Goal: Information Seeking & Learning: Learn about a topic

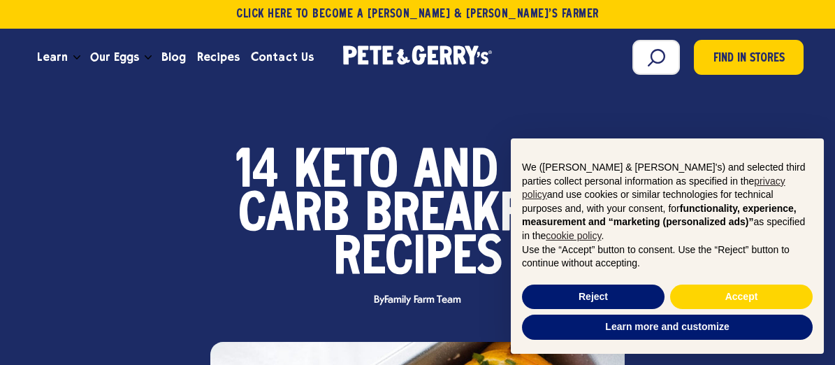
scroll to position [70, 0]
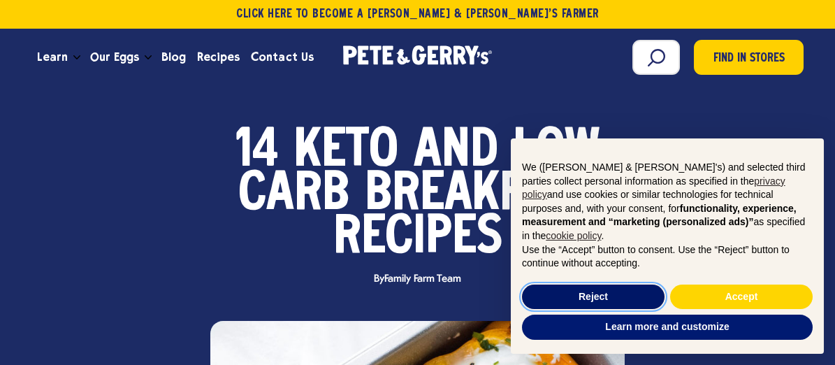
click at [578, 297] on button "Reject" at bounding box center [593, 296] width 143 height 25
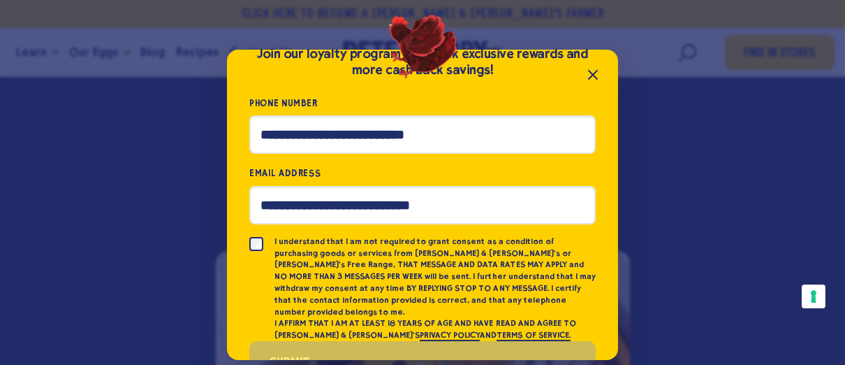
click at [595, 73] on icon "Close popup" at bounding box center [593, 75] width 8 height 8
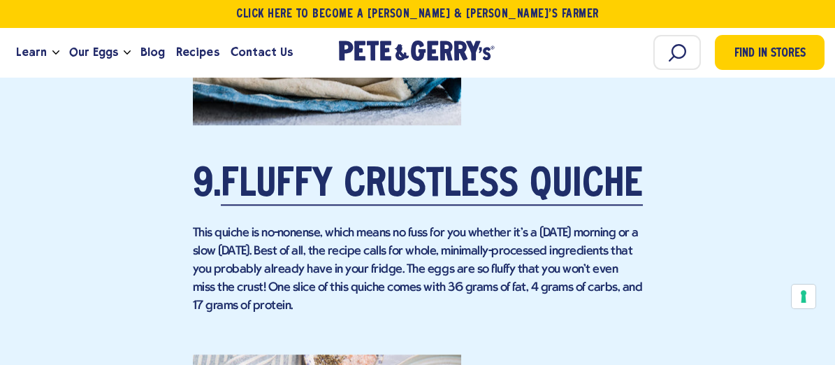
scroll to position [6078, 0]
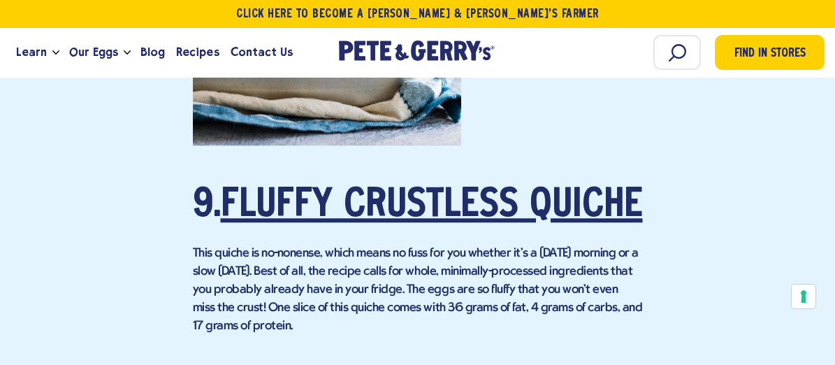
click at [451, 187] on link "Fluffy Crustless Quiche" at bounding box center [432, 206] width 422 height 39
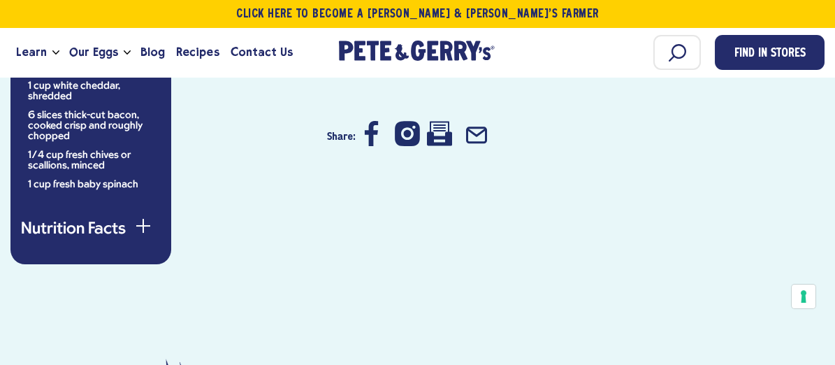
scroll to position [1258, 0]
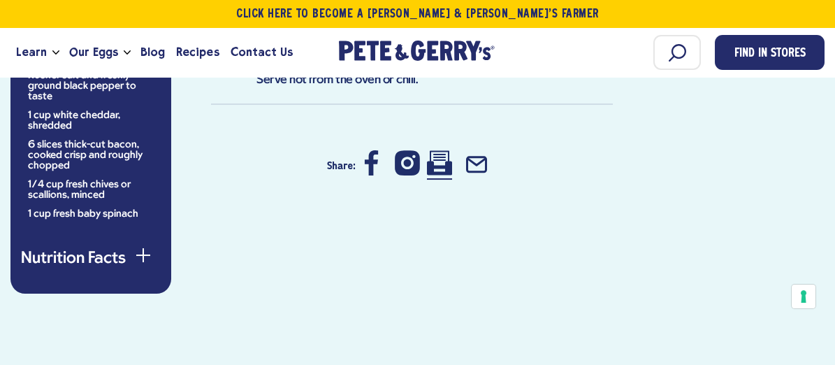
click at [435, 157] on icon at bounding box center [439, 162] width 25 height 25
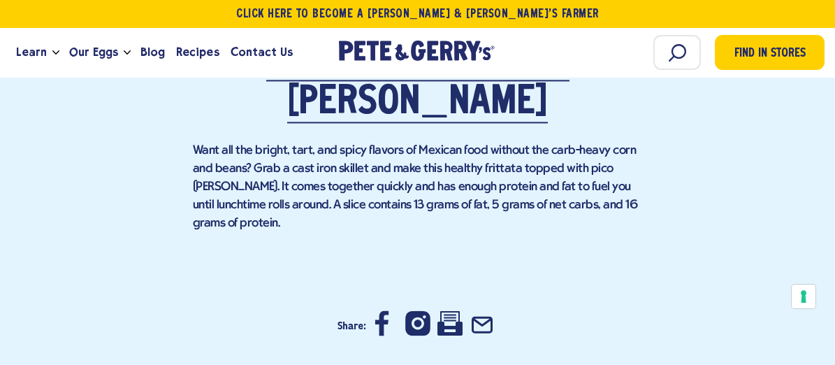
scroll to position [8664, 0]
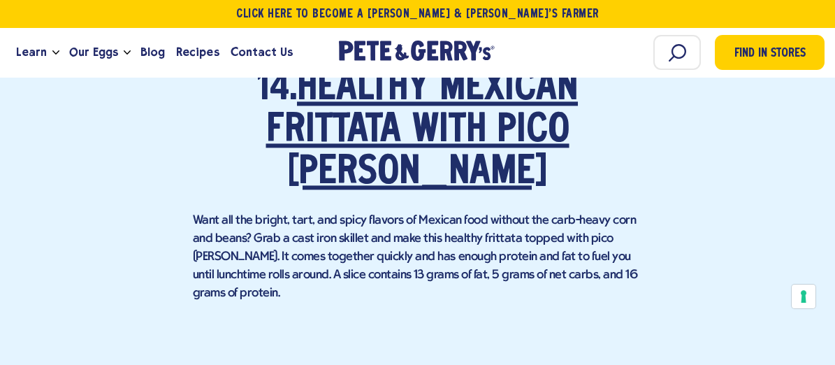
click at [360, 128] on link "Healthy Mexican Frittata with Pico de Gallo" at bounding box center [422, 131] width 312 height 123
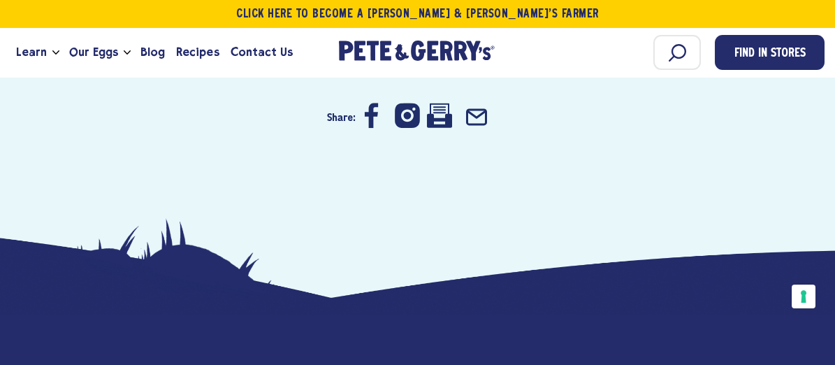
scroll to position [3493, 0]
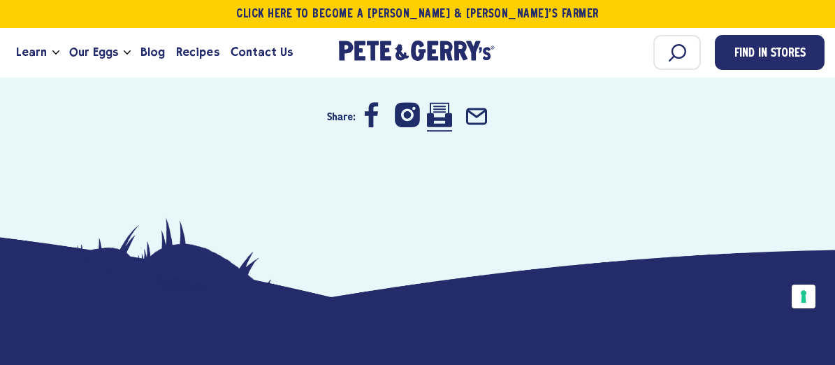
click at [434, 112] on icon at bounding box center [439, 114] width 25 height 25
